Goal: Information Seeking & Learning: Learn about a topic

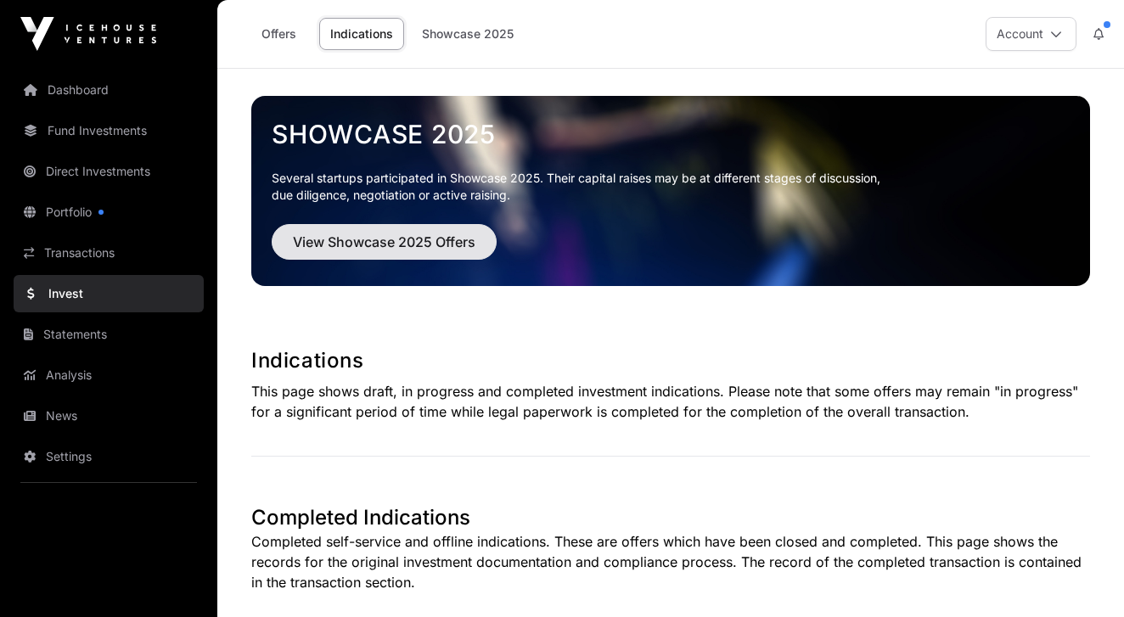
click at [384, 242] on span "View Showcase 2025 Offers" at bounding box center [384, 242] width 182 height 20
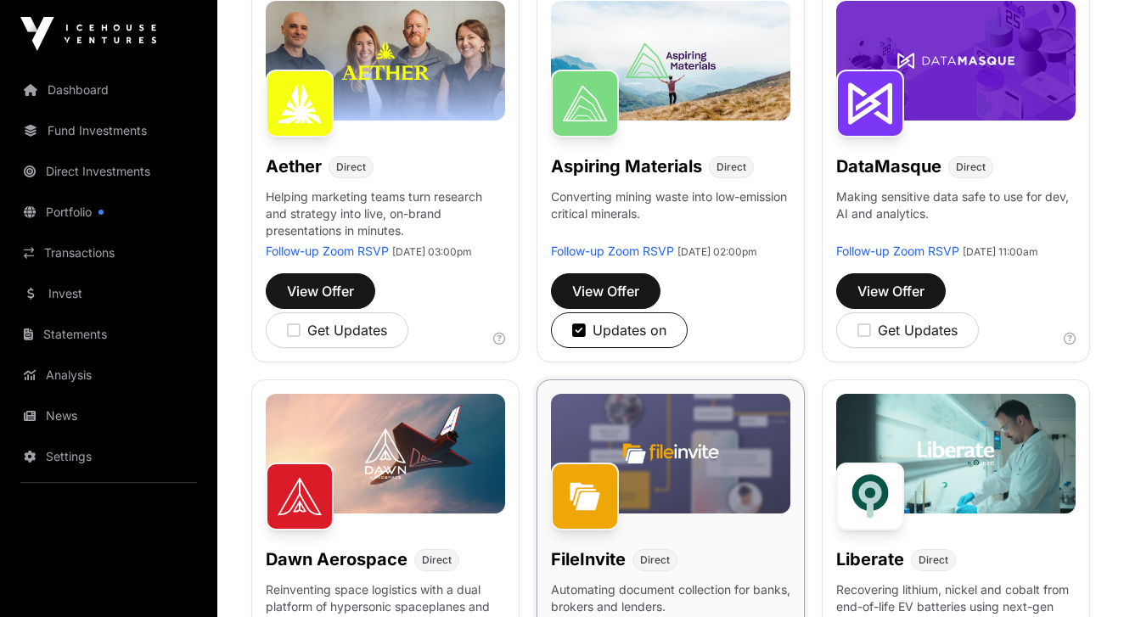
scroll to position [267, 0]
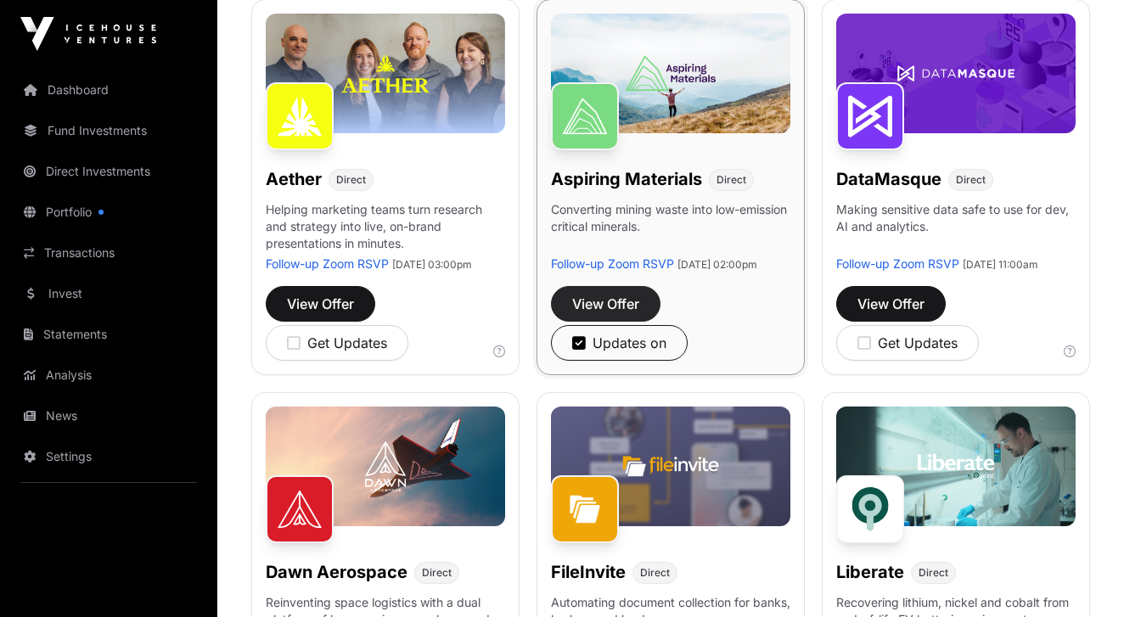
click at [630, 312] on span "View Offer" at bounding box center [605, 304] width 67 height 20
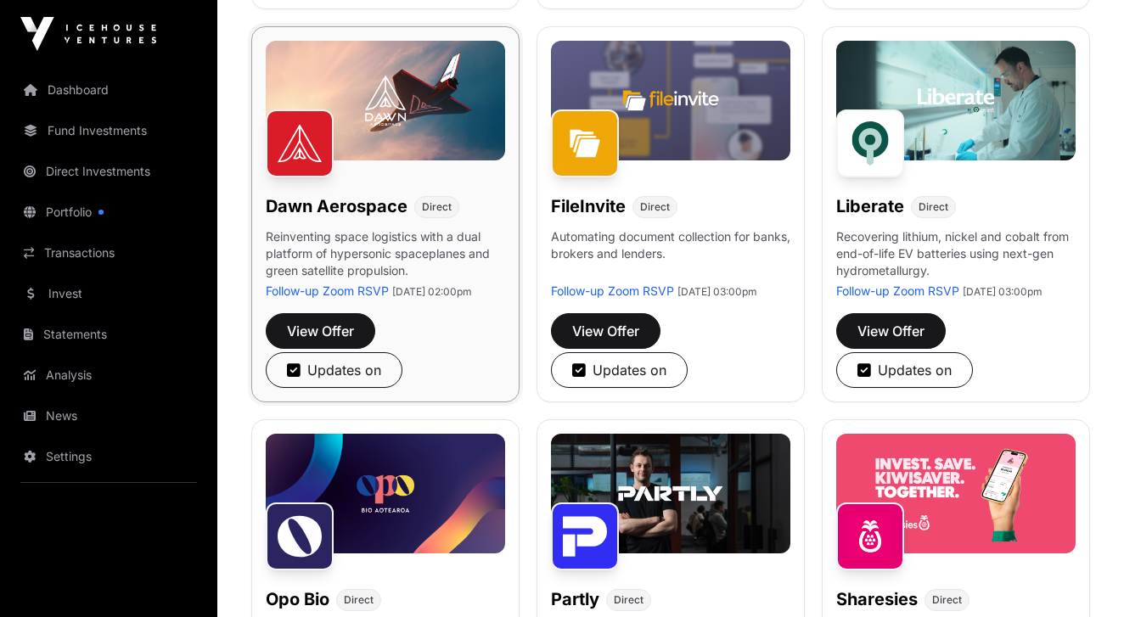
scroll to position [637, 0]
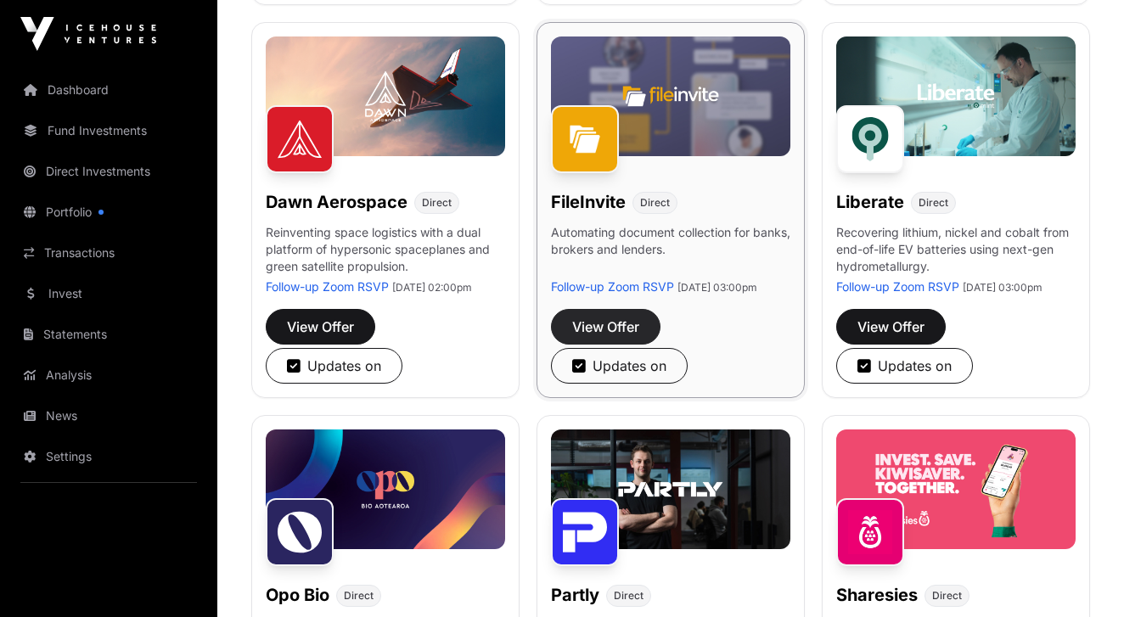
click at [603, 337] on span "View Offer" at bounding box center [605, 327] width 67 height 20
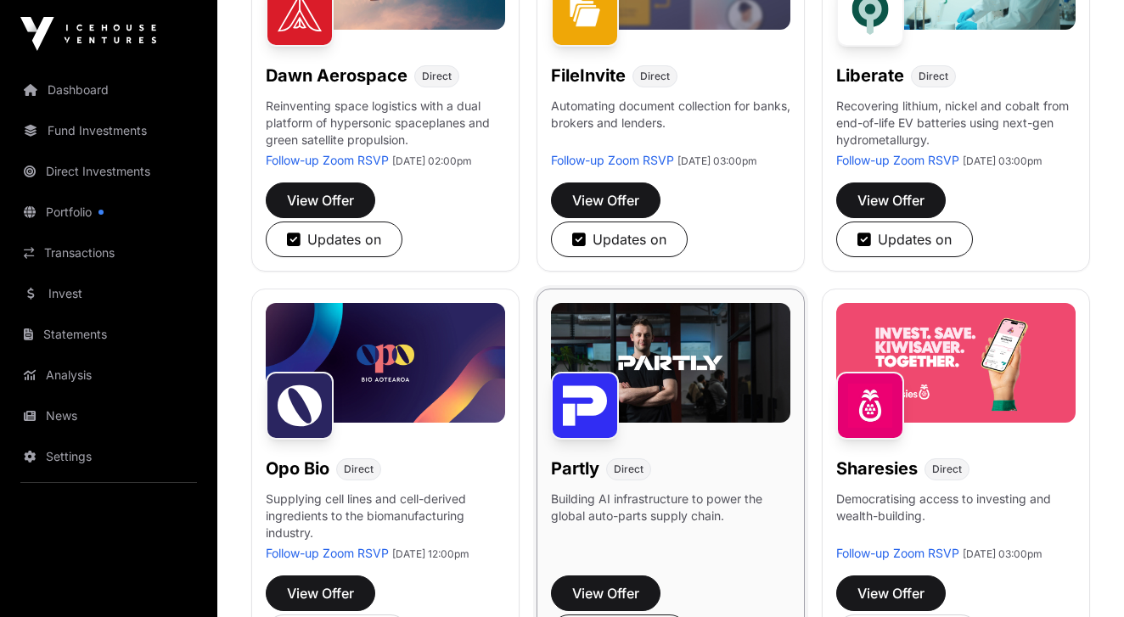
scroll to position [749, 0]
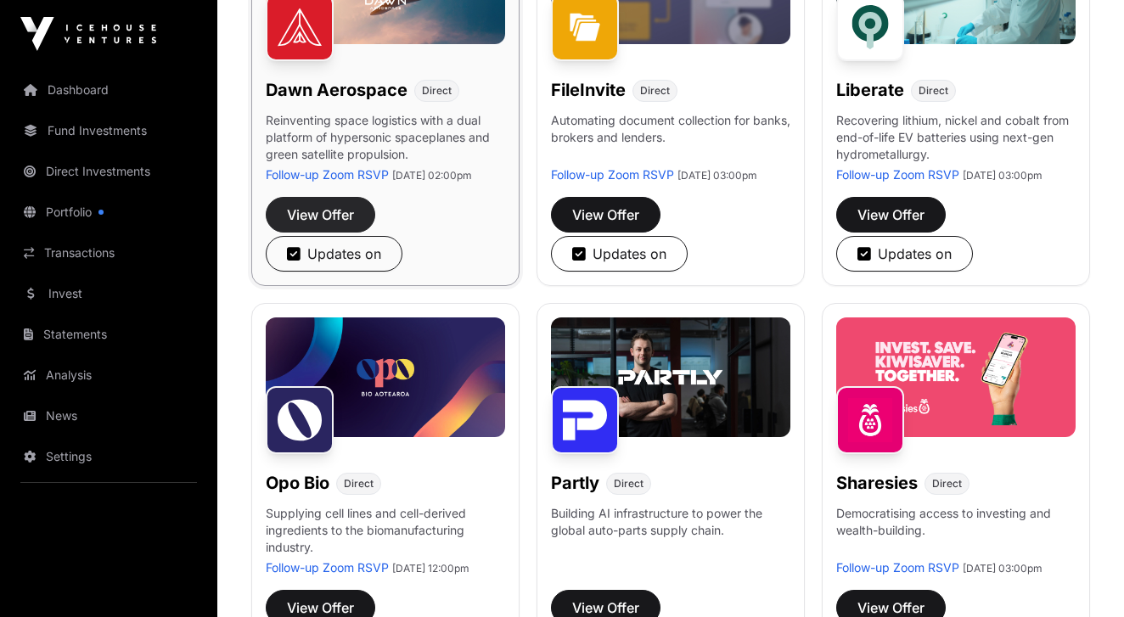
click at [338, 225] on span "View Offer" at bounding box center [320, 215] width 67 height 20
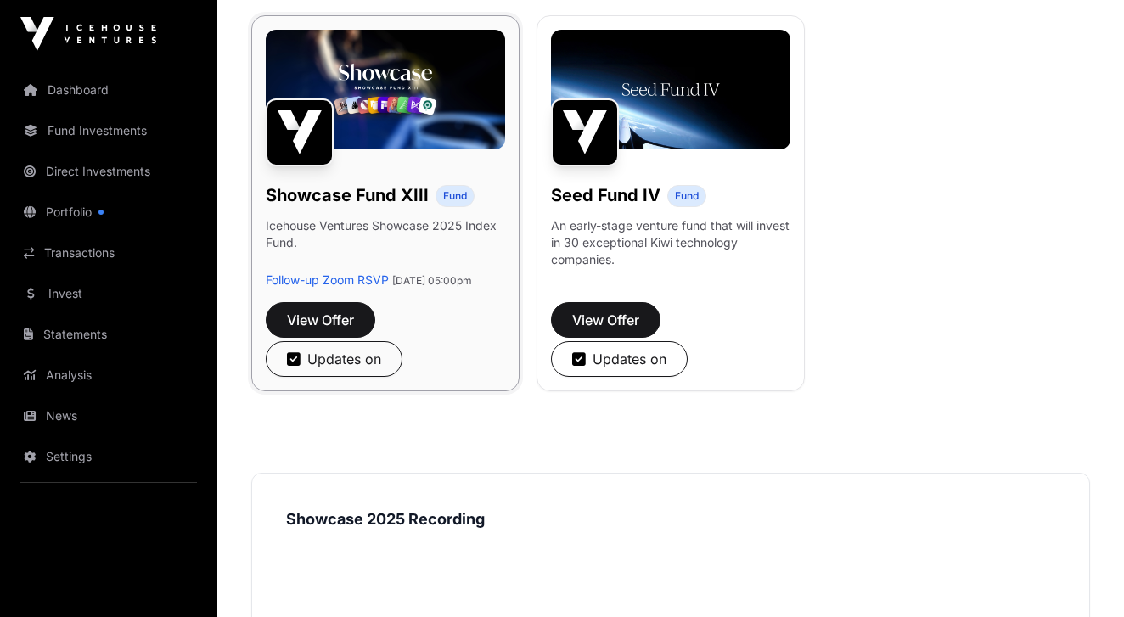
scroll to position [1435, 0]
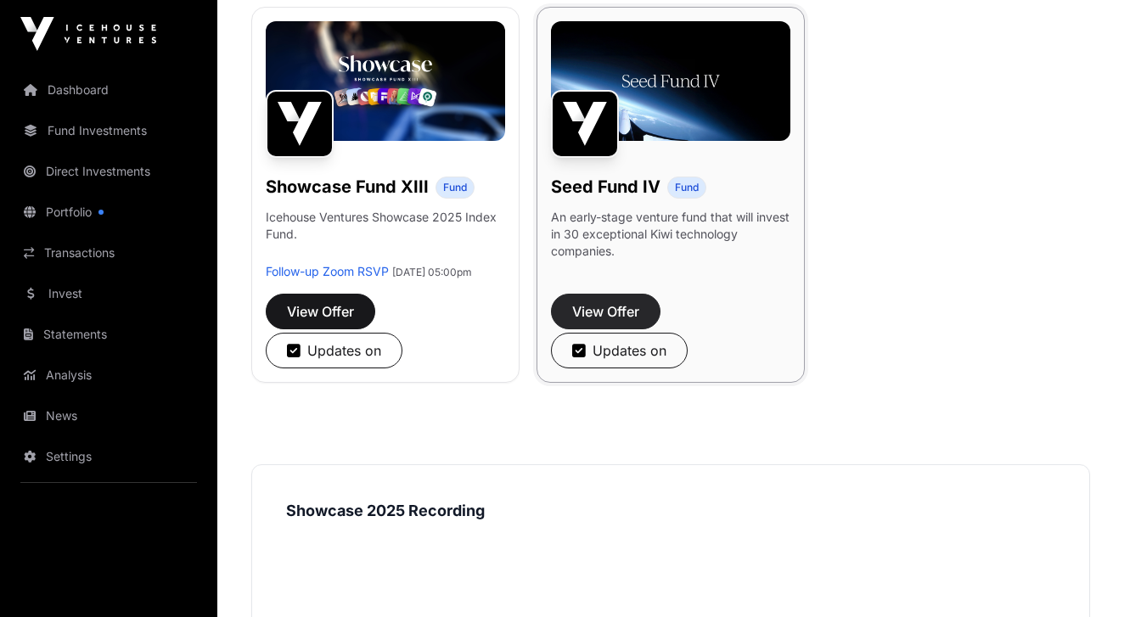
click at [624, 322] on span "View Offer" at bounding box center [605, 311] width 67 height 20
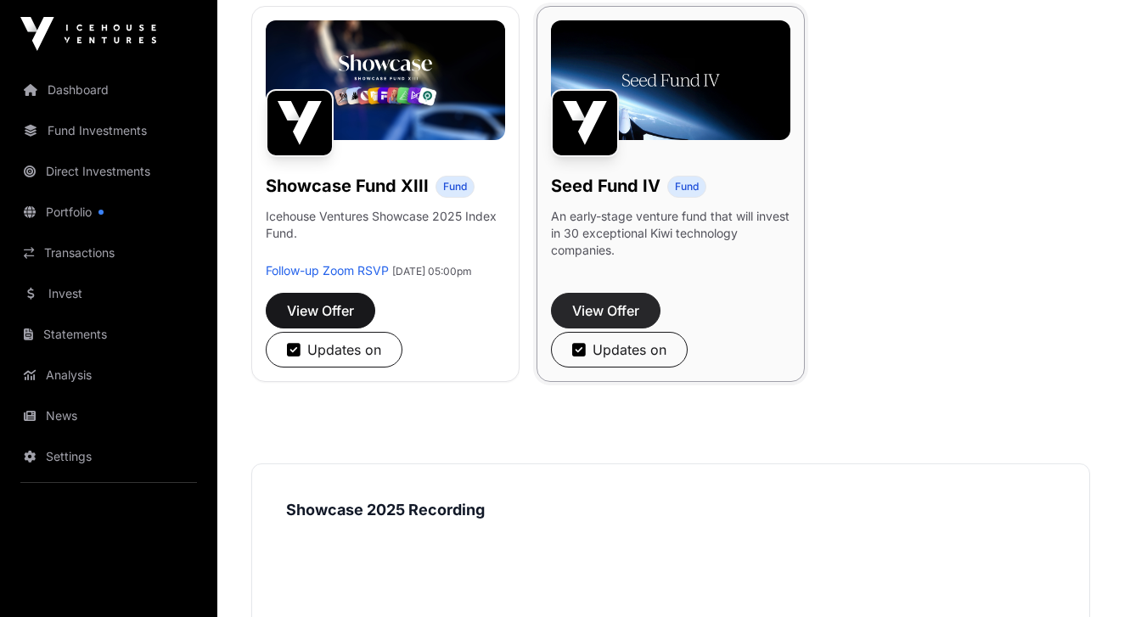
scroll to position [1440, 0]
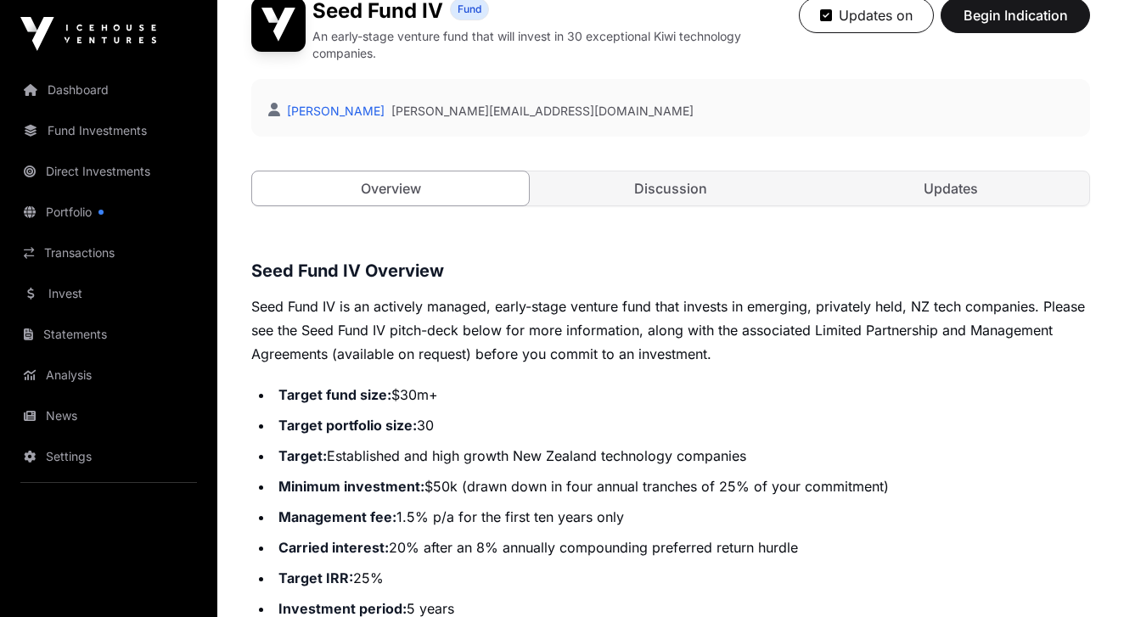
scroll to position [434, 0]
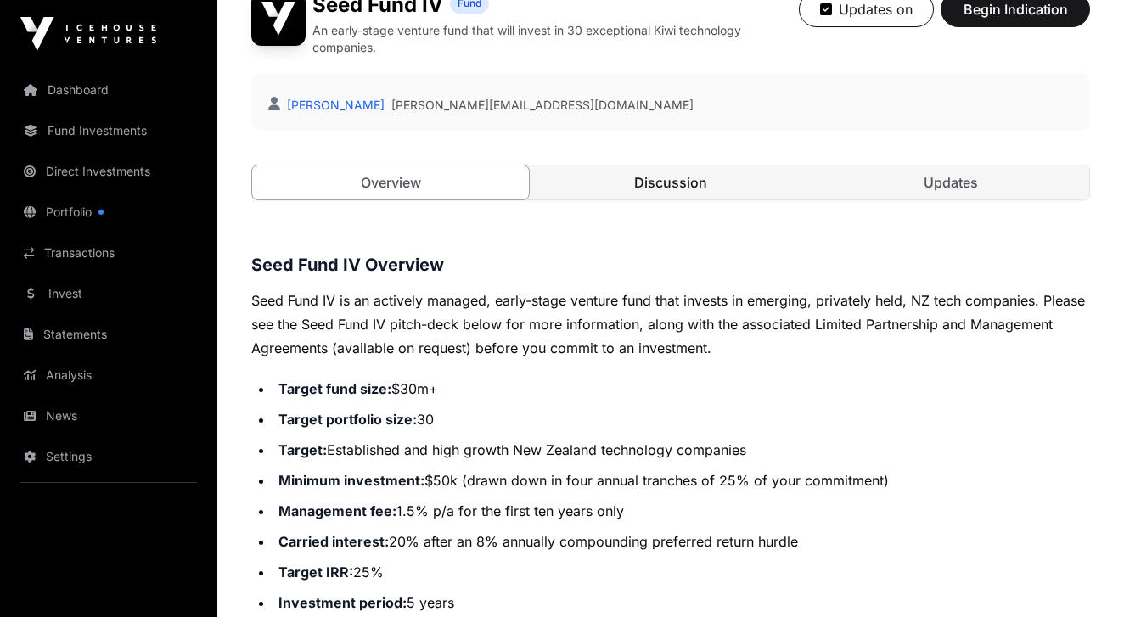
click at [654, 181] on link "Discussion" at bounding box center [670, 183] width 277 height 34
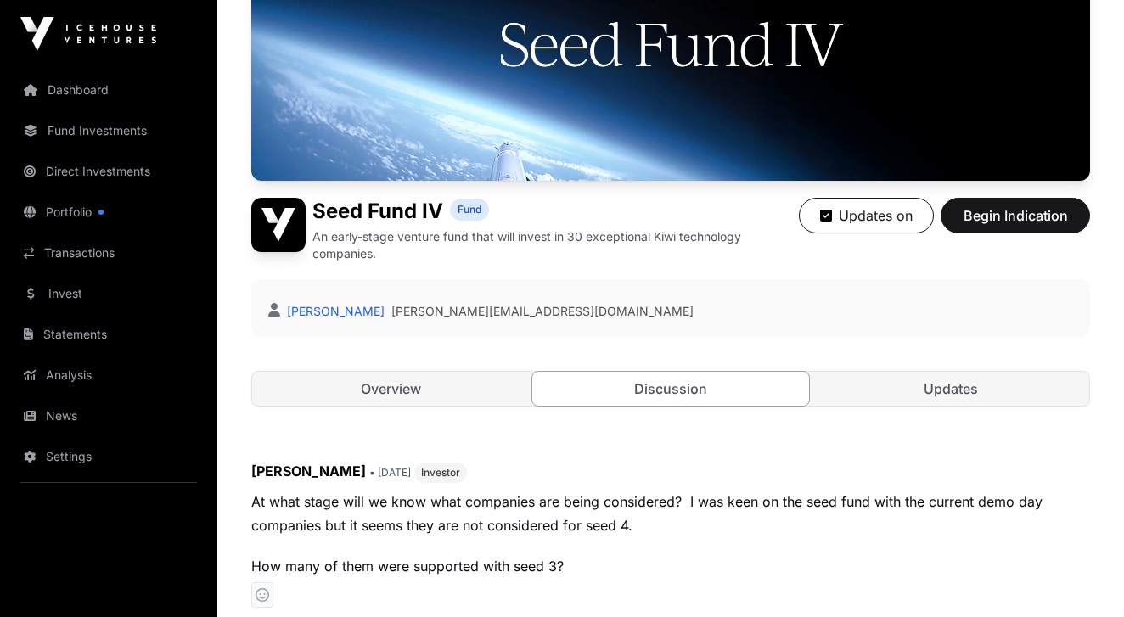
scroll to position [232, 0]
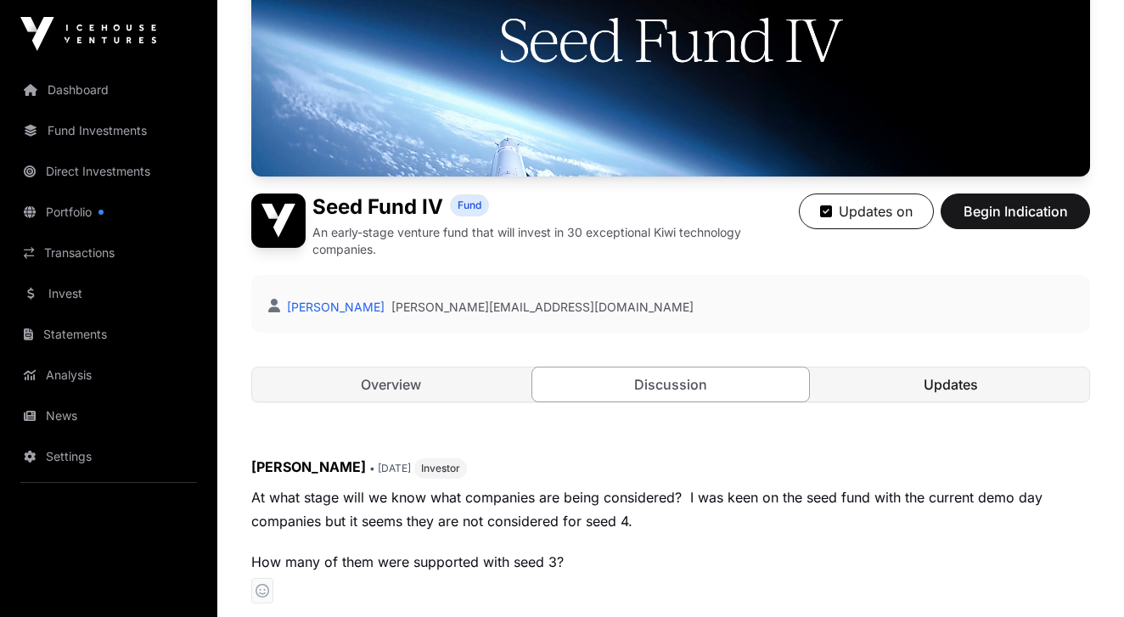
click at [936, 380] on link "Updates" at bounding box center [950, 385] width 277 height 34
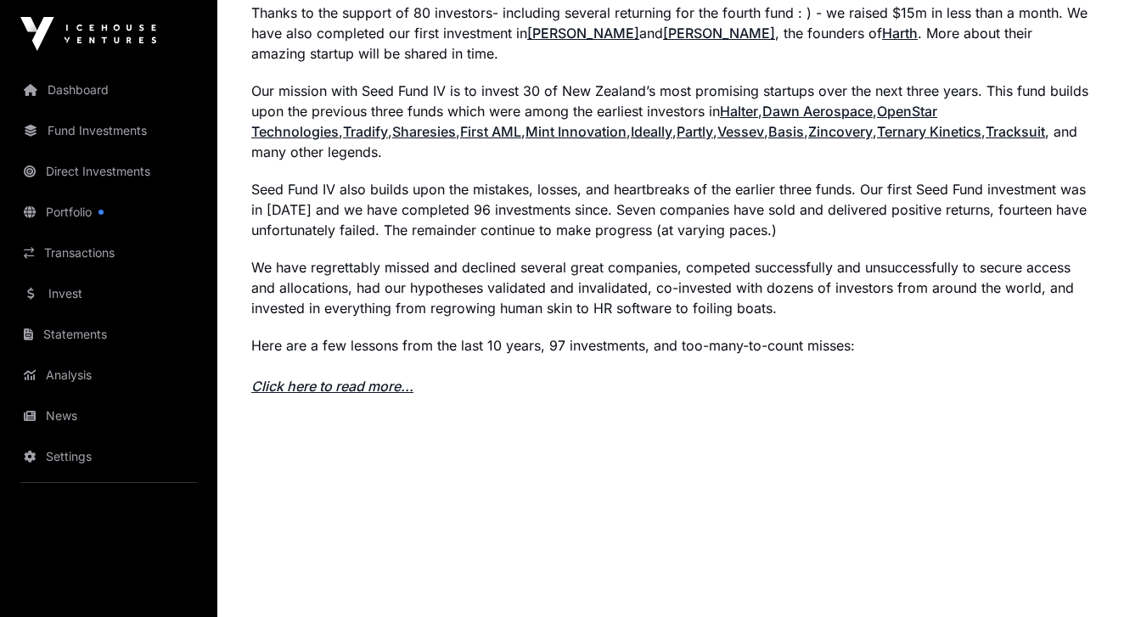
scroll to position [1347, 0]
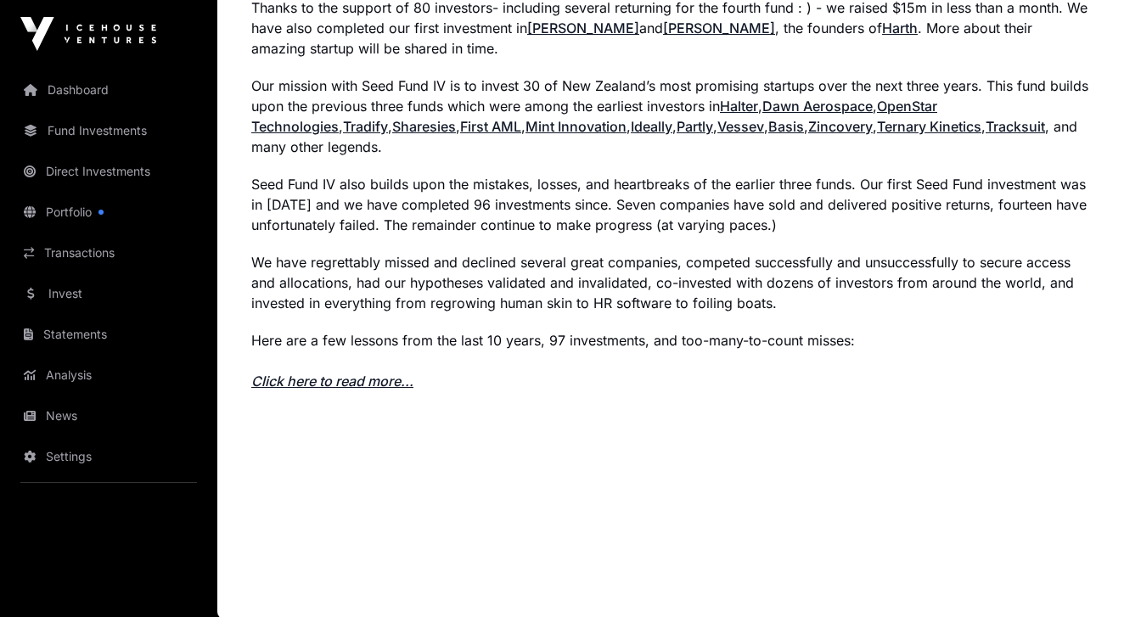
click at [352, 379] on link "Click here to read more..." at bounding box center [332, 381] width 162 height 17
